Goal: Task Accomplishment & Management: Manage account settings

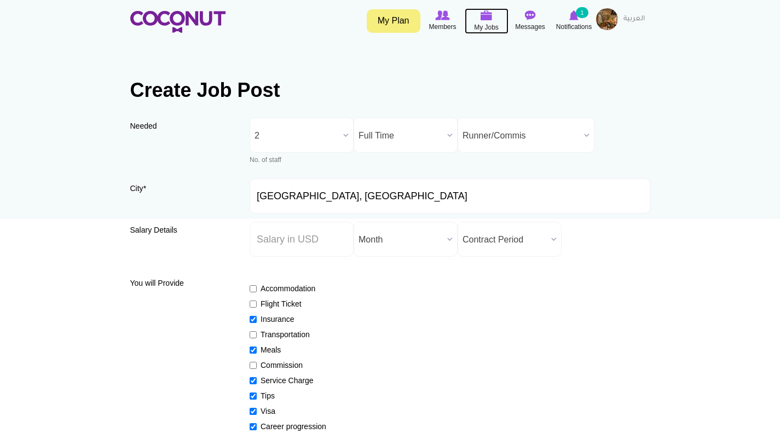
click at [486, 16] on img at bounding box center [487, 15] width 12 height 10
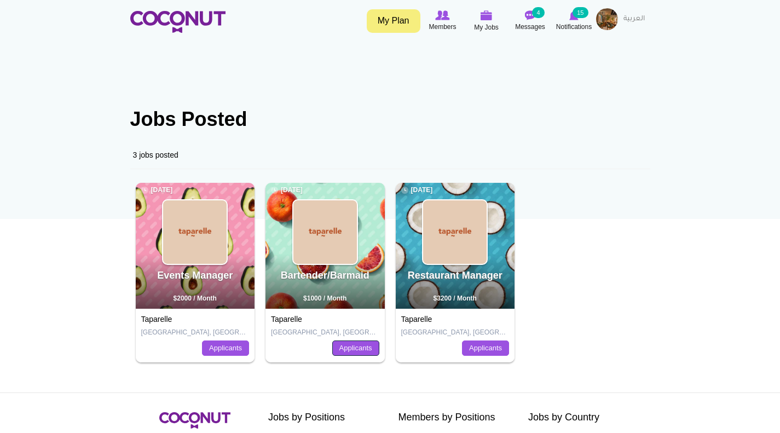
click at [357, 351] on link "Applicants" at bounding box center [355, 348] width 47 height 15
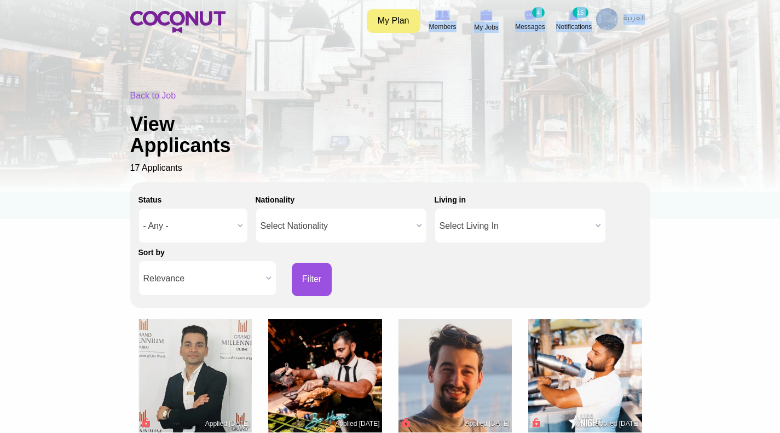
drag, startPoint x: 128, startPoint y: 16, endPoint x: 254, endPoint y: 20, distance: 125.5
click at [254, 20] on div "Toggle navigation My Plan Members My Jobs Post a Job Messages 4 Notifications 15" at bounding box center [390, 21] width 537 height 27
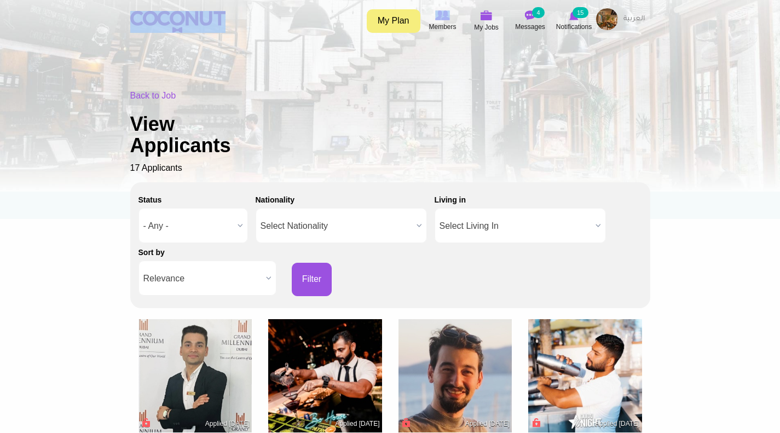
drag, startPoint x: 229, startPoint y: 22, endPoint x: 134, endPoint y: 22, distance: 95.8
click at [134, 22] on div "Toggle navigation My Plan Members My Jobs Post a Job Messages 4 Notifications 15" at bounding box center [390, 21] width 537 height 27
click at [596, 106] on div "Back to Job View Applicants 17 Applicants" at bounding box center [390, 132] width 520 height 85
click at [527, 16] on img at bounding box center [530, 15] width 11 height 10
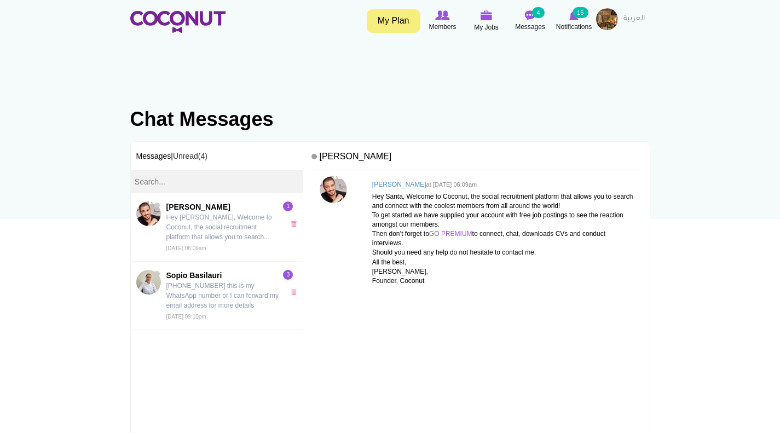
click at [334, 86] on section "Chat Messages Primary tabs Inbox (active tab) View Message Messages | Unread(4)…" at bounding box center [390, 281] width 537 height 411
